Goal: Task Accomplishment & Management: Manage account settings

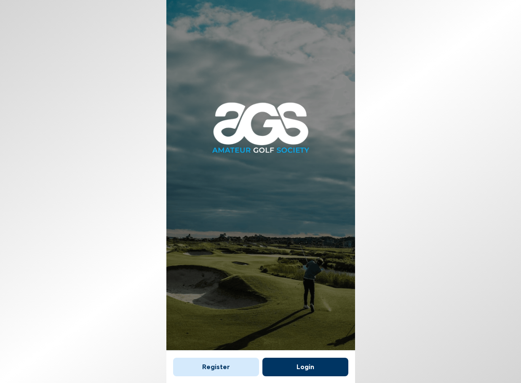
click at [301, 358] on button "Login" at bounding box center [305, 367] width 86 height 19
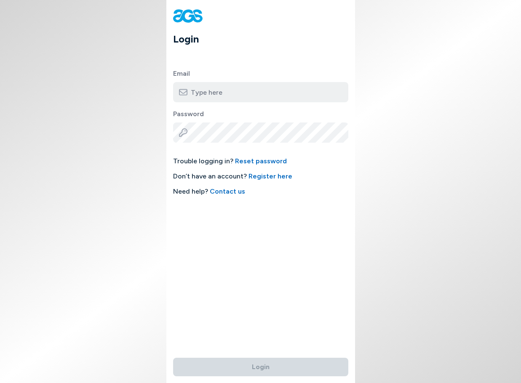
type input "[EMAIL_ADDRESS][DOMAIN_NAME]"
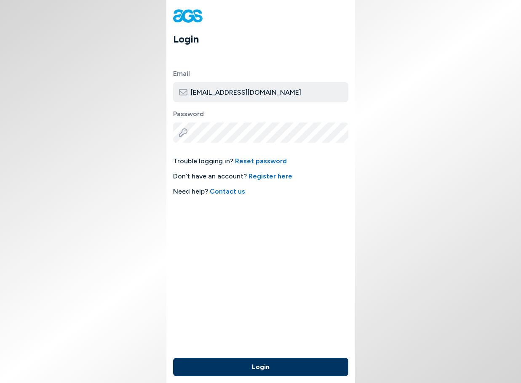
click at [269, 362] on button "Login" at bounding box center [260, 367] width 175 height 19
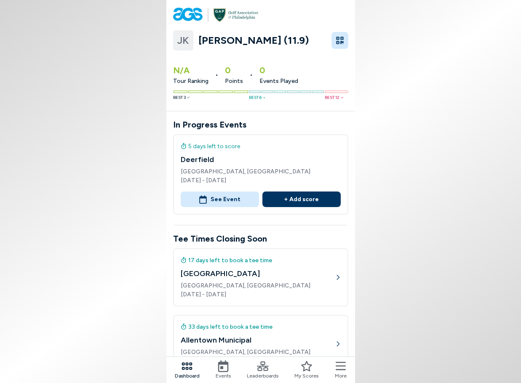
click at [342, 370] on icon at bounding box center [340, 366] width 10 height 12
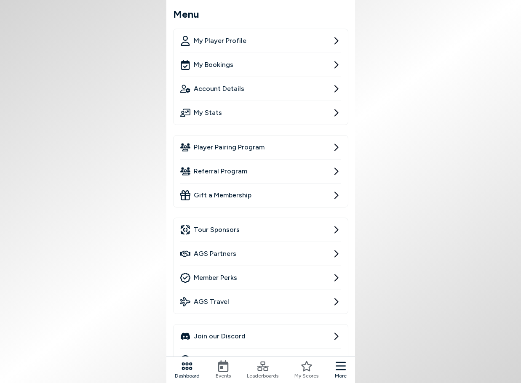
click at [338, 91] on icon at bounding box center [336, 89] width 10 height 10
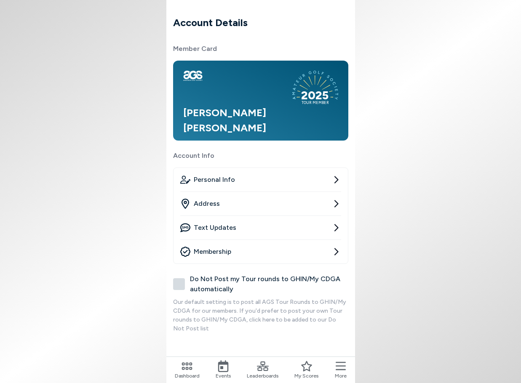
click at [337, 252] on icon at bounding box center [336, 251] width 4 height 7
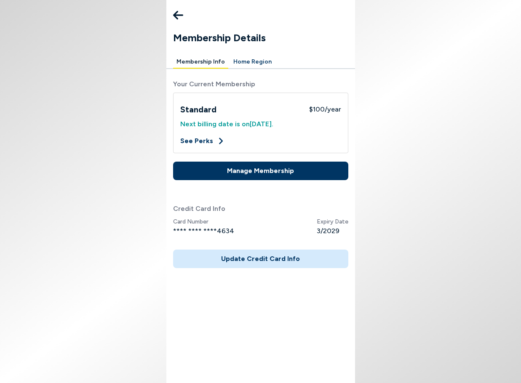
click at [249, 171] on button "Manage Membership" at bounding box center [260, 171] width 175 height 19
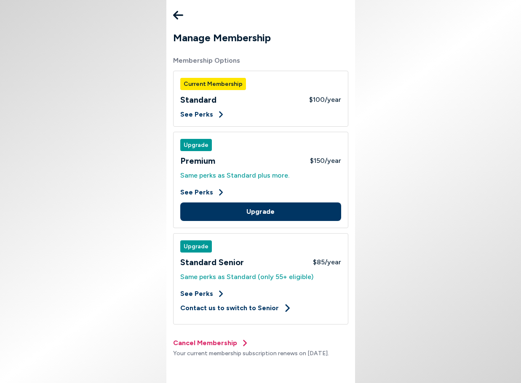
click at [206, 342] on button "Cancel Membership" at bounding box center [211, 343] width 76 height 10
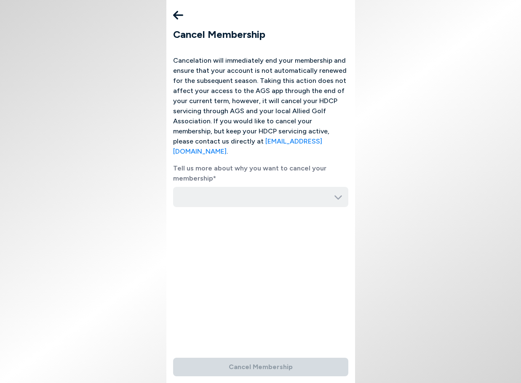
click at [327, 190] on input "button" at bounding box center [260, 197] width 175 height 20
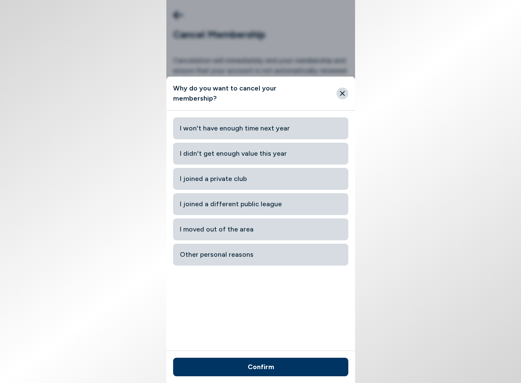
click at [246, 125] on span "I won't have enough time next year" at bounding box center [261, 128] width 162 height 15
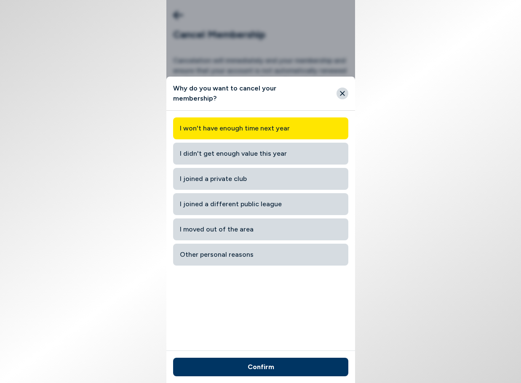
type input "I won't have enough time next year"
click at [260, 366] on button "Confirm" at bounding box center [260, 367] width 175 height 19
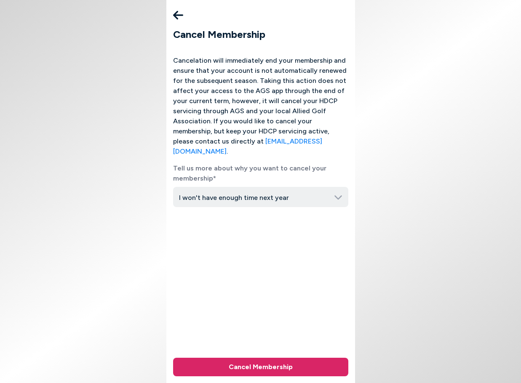
click at [257, 367] on button "Cancel Membership" at bounding box center [260, 367] width 175 height 19
